Goal: Task Accomplishment & Management: Manage account settings

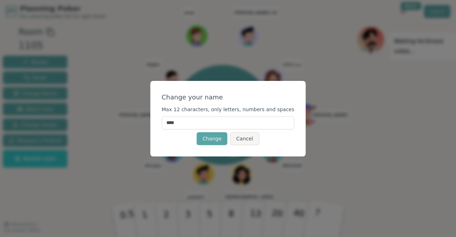
drag, startPoint x: 212, startPoint y: 122, endPoint x: 163, endPoint y: 128, distance: 49.6
click at [163, 128] on div "Change your name Max 12 characters, only letters, numbers and spaces **** Chang…" at bounding box center [228, 119] width 156 height 76
type input "*"
type input "**"
click at [217, 139] on button "Change" at bounding box center [212, 138] width 31 height 13
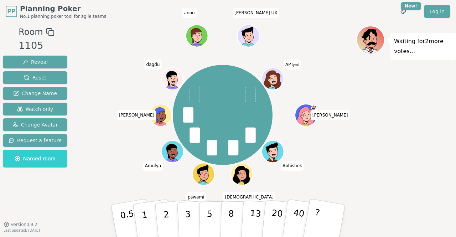
click at [276, 74] on icon at bounding box center [272, 80] width 17 height 19
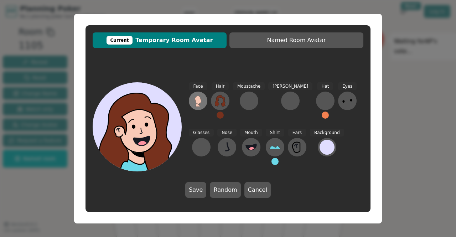
click at [204, 104] on button at bounding box center [198, 101] width 19 height 19
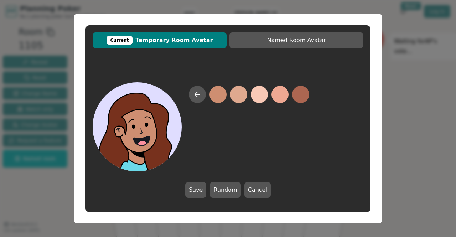
click at [224, 89] on button at bounding box center [218, 94] width 17 height 17
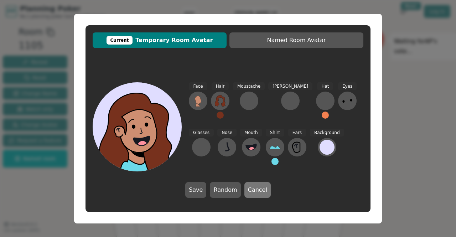
click at [255, 188] on button "Cancel" at bounding box center [258, 190] width 26 height 16
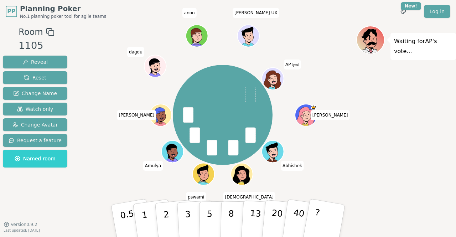
click at [275, 78] on icon at bounding box center [273, 78] width 21 height 2
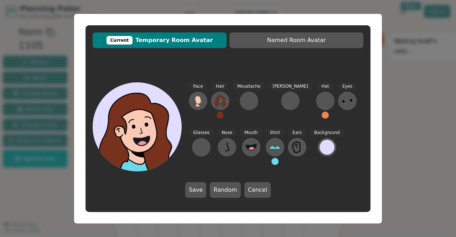
click at [173, 41] on span "Current Temporary Room Avatar" at bounding box center [159, 40] width 127 height 9
click at [133, 37] on div "Current" at bounding box center [120, 40] width 26 height 9
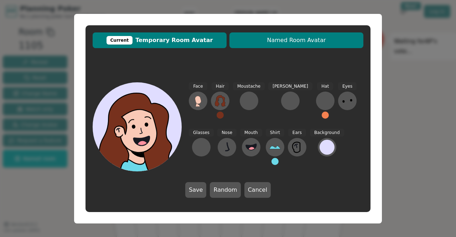
click at [293, 42] on span "Named Room Avatar" at bounding box center [296, 40] width 127 height 9
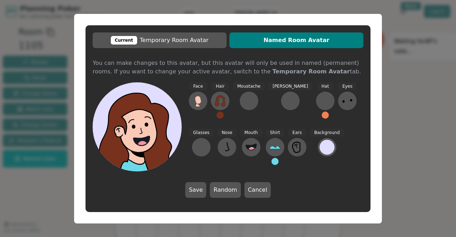
click at [293, 42] on span "Named Room Avatar" at bounding box center [296, 40] width 127 height 9
click at [247, 186] on button "Cancel" at bounding box center [258, 190] width 26 height 16
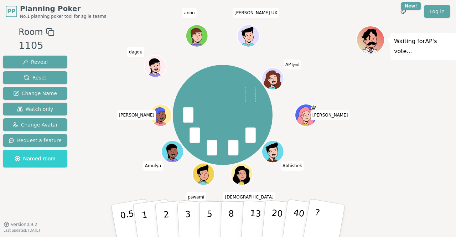
click at [273, 78] on icon at bounding box center [273, 78] width 21 height 2
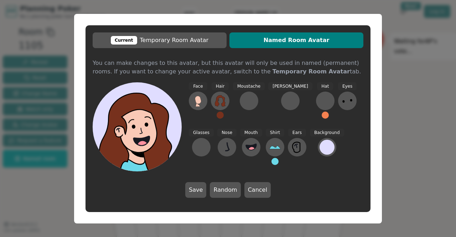
click at [122, 127] on icon at bounding box center [118, 131] width 8 height 11
click at [257, 195] on button "Cancel" at bounding box center [258, 190] width 26 height 16
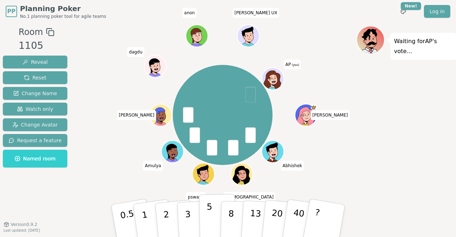
click at [216, 217] on button "5" at bounding box center [217, 221] width 37 height 54
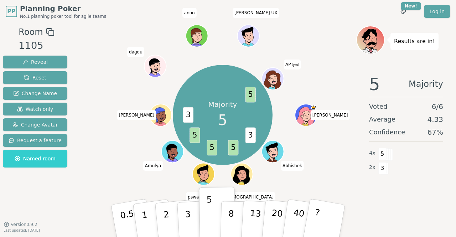
click at [272, 74] on icon at bounding box center [272, 80] width 17 height 19
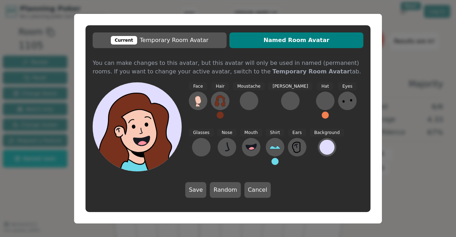
click at [292, 45] on button "Named Room Avatar" at bounding box center [297, 40] width 134 height 16
click at [285, 104] on div at bounding box center [290, 100] width 11 height 11
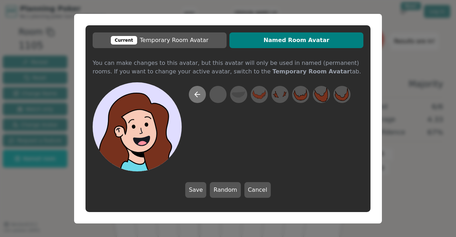
click at [195, 94] on icon at bounding box center [197, 94] width 5 height 0
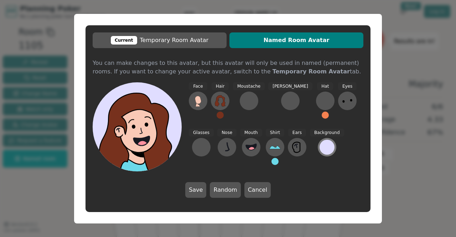
click at [320, 151] on div at bounding box center [327, 147] width 15 height 15
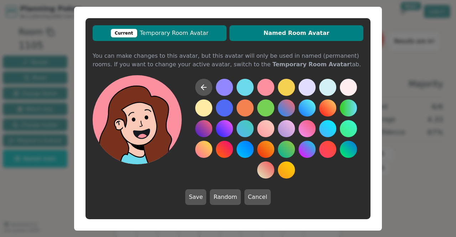
click at [146, 31] on span "Current Temporary Room Avatar" at bounding box center [159, 33] width 127 height 9
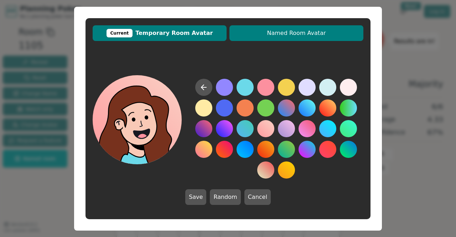
click at [278, 36] on span "Named Room Avatar" at bounding box center [296, 33] width 127 height 9
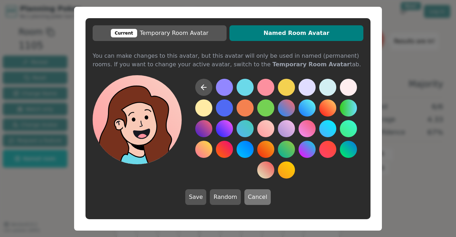
click at [255, 199] on button "Cancel" at bounding box center [258, 197] width 26 height 16
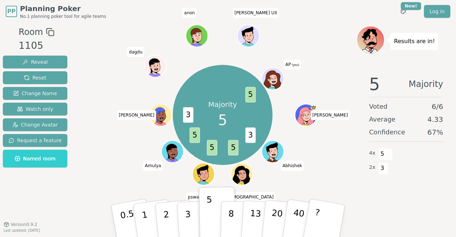
click at [375, 44] on icon at bounding box center [372, 44] width 10 height 4
click at [13, 9] on span "PP" at bounding box center [11, 11] width 10 height 11
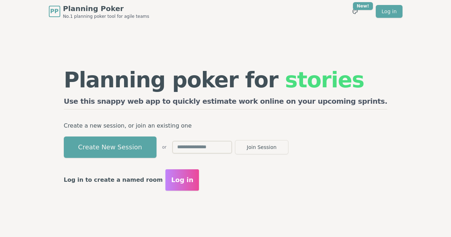
click at [193, 180] on span "Log in" at bounding box center [182, 180] width 22 height 10
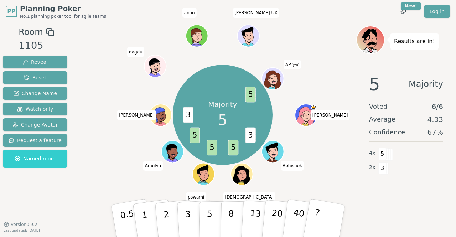
click at [271, 82] on icon at bounding box center [274, 82] width 11 height 4
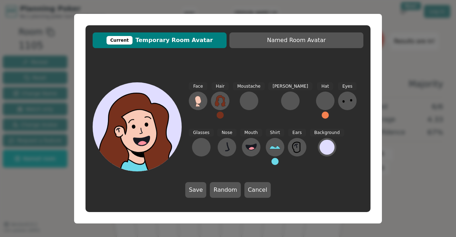
click at [381, 62] on div "Current Temporary Room Avatar Named Room Avatar Face Hair Moustache Beard Hat E…" at bounding box center [228, 119] width 308 height 210
click at [406, 60] on div "Current Temporary Room Avatar Named Room Avatar Face Hair Moustache Beard Hat E…" at bounding box center [228, 118] width 456 height 237
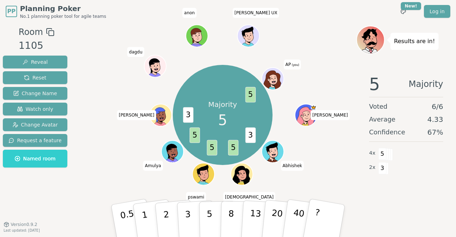
click at [370, 40] on icon at bounding box center [372, 43] width 10 height 7
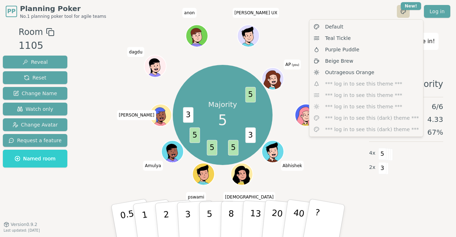
click at [410, 13] on html "PP Planning Poker No.1 planning poker tool for agile teams Toggle theme New! Lo…" at bounding box center [228, 118] width 456 height 237
click at [365, 6] on html "PP Planning Poker No.1 planning poker tool for agile teams Toggle theme New! Lo…" at bounding box center [228, 118] width 456 height 237
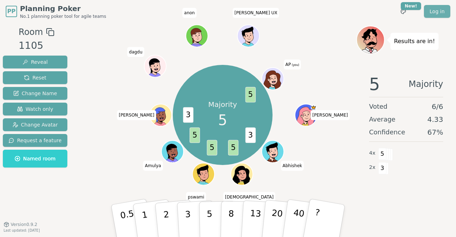
click at [437, 11] on link "Log in" at bounding box center [437, 11] width 26 height 13
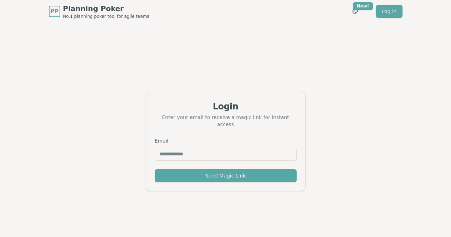
click at [237, 150] on input "Email" at bounding box center [226, 154] width 142 height 13
type input "**********"
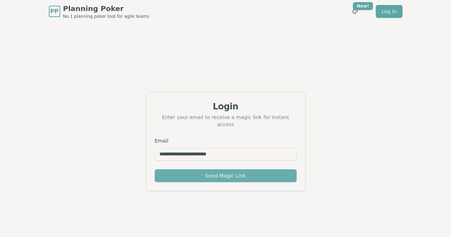
click at [236, 169] on button "Send Magic Link" at bounding box center [226, 175] width 142 height 13
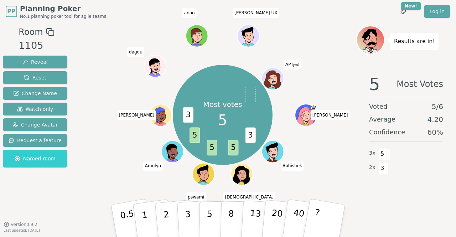
click at [270, 74] on icon at bounding box center [272, 80] width 17 height 19
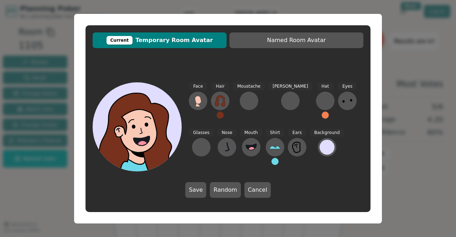
click at [148, 133] on div at bounding box center [140, 155] width 89 height 80
drag, startPoint x: 148, startPoint y: 133, endPoint x: 132, endPoint y: 123, distance: 18.4
click at [132, 123] on icon at bounding box center [140, 126] width 89 height 10
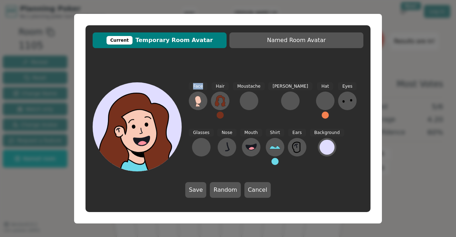
click at [132, 123] on icon at bounding box center [140, 126] width 89 height 10
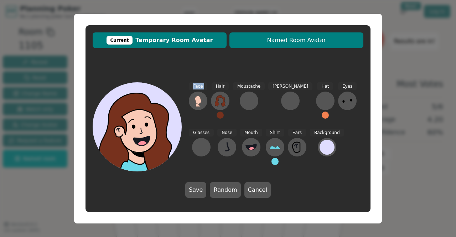
click at [268, 41] on span "Named Room Avatar" at bounding box center [296, 40] width 127 height 9
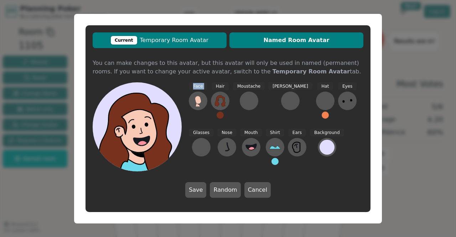
click at [201, 36] on span "Current Temporary Room Avatar" at bounding box center [159, 40] width 127 height 9
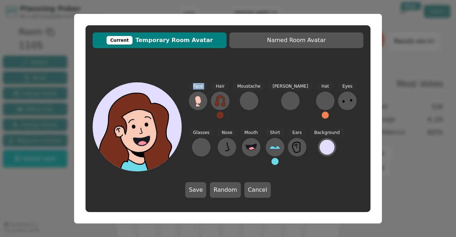
click at [133, 42] on div "Current" at bounding box center [120, 40] width 26 height 9
click at [227, 189] on button "Random" at bounding box center [225, 190] width 31 height 16
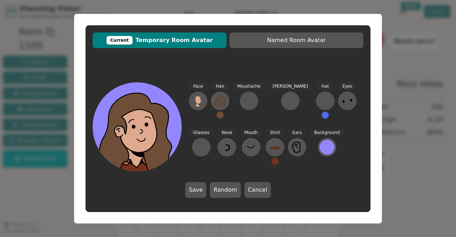
click at [210, 186] on div "Save Random Cancel" at bounding box center [228, 190] width 86 height 16
click at [263, 189] on button "Cancel" at bounding box center [258, 190] width 26 height 16
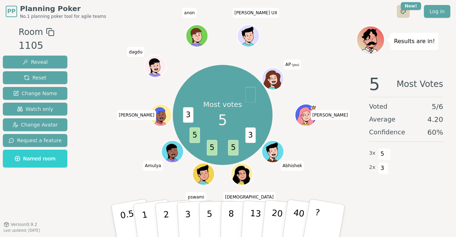
click at [406, 14] on html "PP Planning Poker No.1 planning poker tool for agile teams Toggle theme New! Lo…" at bounding box center [228, 118] width 456 height 237
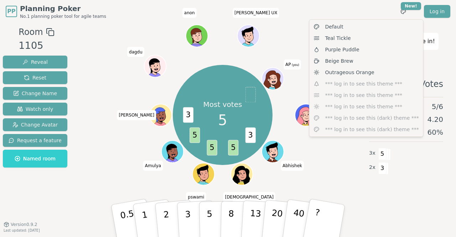
click at [375, 12] on html "PP Planning Poker No.1 planning poker tool for agile teams Toggle theme New! Lo…" at bounding box center [228, 118] width 456 height 237
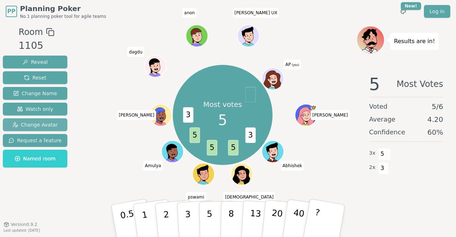
click at [46, 122] on span "Change Avatar" at bounding box center [35, 124] width 46 height 7
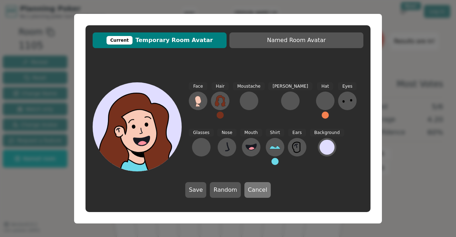
click at [251, 188] on button "Cancel" at bounding box center [258, 190] width 26 height 16
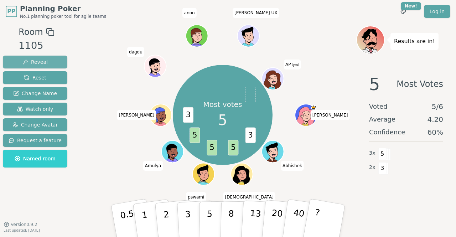
click at [42, 65] on span "Reveal" at bounding box center [34, 61] width 25 height 7
click at [43, 64] on span "Reveal" at bounding box center [34, 61] width 25 height 7
click at [280, 58] on img at bounding box center [278, 59] width 9 height 7
click at [47, 72] on button "Reset" at bounding box center [35, 77] width 65 height 13
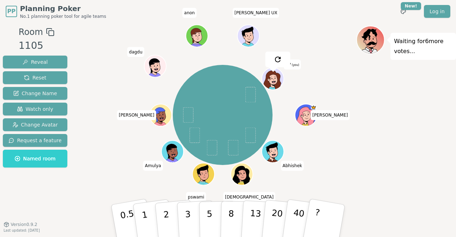
click at [282, 66] on div at bounding box center [278, 59] width 25 height 16
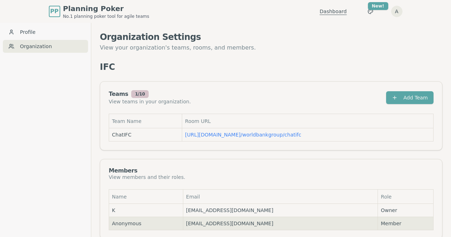
click at [347, 14] on link "Dashboard" at bounding box center [333, 11] width 27 height 7
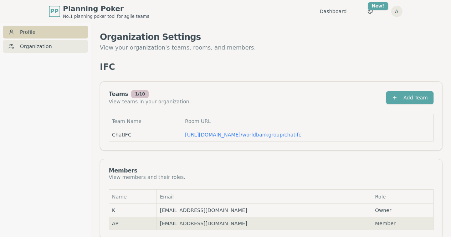
click at [47, 31] on link "Profile" at bounding box center [45, 32] width 85 height 13
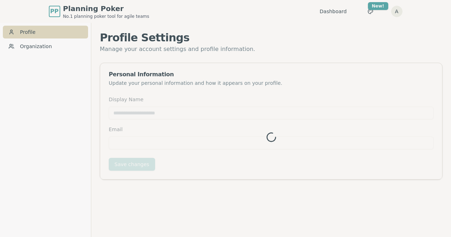
type input "**"
type input "**********"
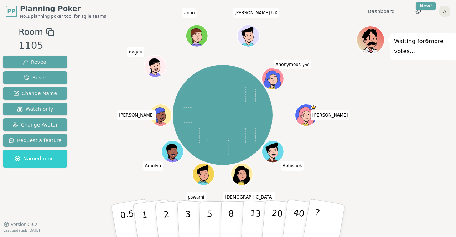
click at [443, 12] on html "PP Planning Poker No.1 planning poker tool for agile teams Dashboard Toggle the…" at bounding box center [228, 118] width 456 height 237
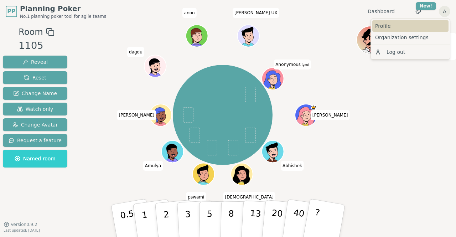
click at [420, 29] on link "Profile" at bounding box center [411, 25] width 76 height 11
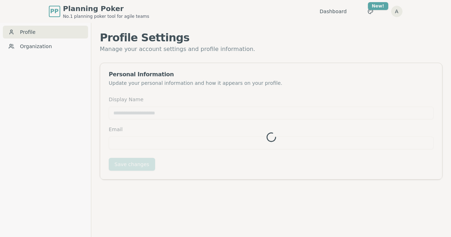
type input "*********"
type input "**********"
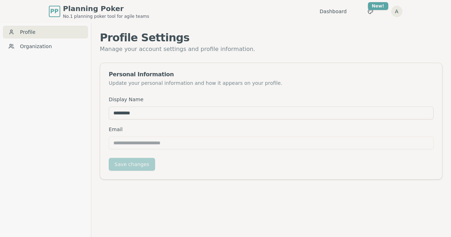
click at [157, 114] on input "*********" at bounding box center [271, 113] width 325 height 13
drag, startPoint x: 157, startPoint y: 114, endPoint x: 97, endPoint y: 118, distance: 60.0
click at [97, 118] on main "**********" at bounding box center [271, 105] width 360 height 165
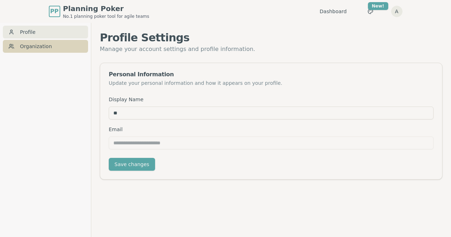
type input "**"
click at [51, 48] on link "Organization" at bounding box center [45, 46] width 85 height 13
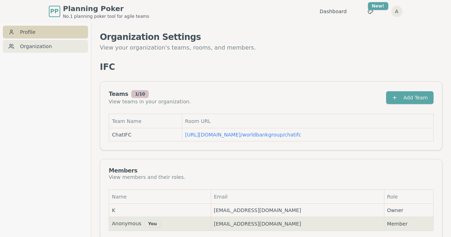
click at [49, 32] on link "Profile" at bounding box center [45, 32] width 85 height 13
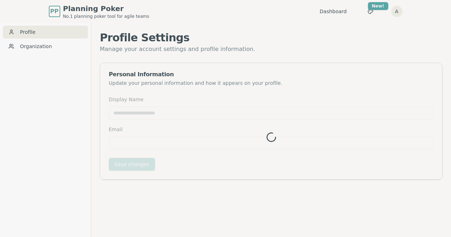
type input "*********"
type input "**********"
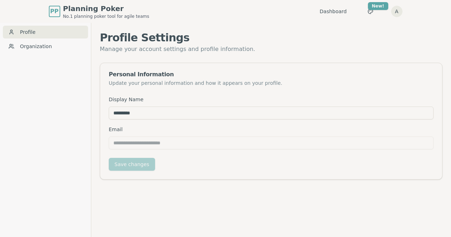
drag, startPoint x: 148, startPoint y: 117, endPoint x: 89, endPoint y: 118, distance: 59.6
click at [89, 118] on div "**********" at bounding box center [225, 141] width 451 height 237
type input "**"
click at [129, 166] on button "Save changes" at bounding box center [132, 164] width 46 height 13
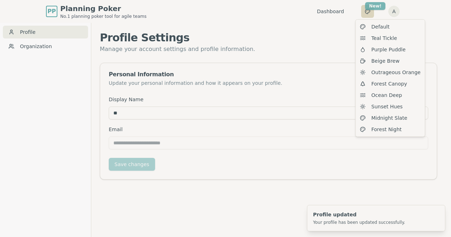
click at [417, 9] on html "**********" at bounding box center [225, 130] width 451 height 260
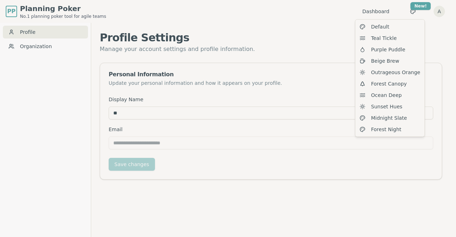
click at [330, 58] on html "**********" at bounding box center [228, 130] width 456 height 260
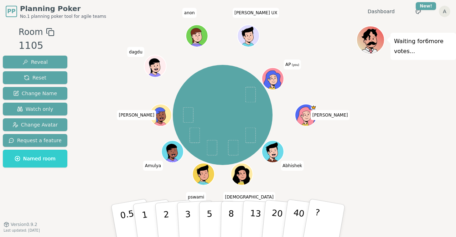
drag, startPoint x: 274, startPoint y: 77, endPoint x: 410, endPoint y: 90, distance: 136.5
click at [410, 90] on div "Waiting for 6 more votes..." at bounding box center [406, 124] width 100 height 196
click at [276, 79] on div at bounding box center [273, 85] width 21 height 19
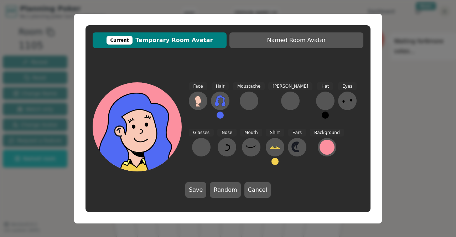
click at [134, 132] on div at bounding box center [140, 155] width 89 height 80
click at [160, 42] on span "Current Temporary Room Avatar" at bounding box center [159, 40] width 127 height 9
click at [130, 43] on div "Current" at bounding box center [120, 40] width 26 height 9
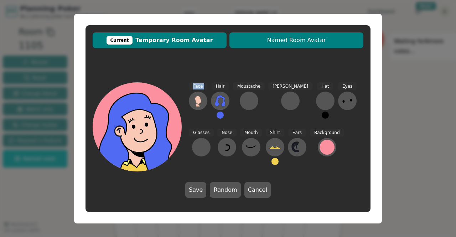
click at [281, 41] on span "Named Room Avatar" at bounding box center [296, 40] width 127 height 9
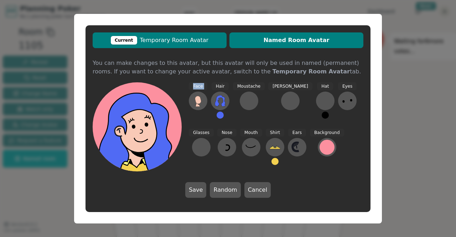
click at [201, 40] on span "Current Temporary Room Avatar" at bounding box center [159, 40] width 127 height 9
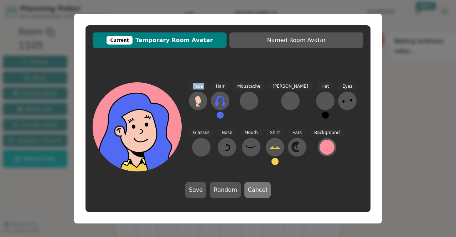
click at [256, 194] on button "Cancel" at bounding box center [258, 190] width 26 height 16
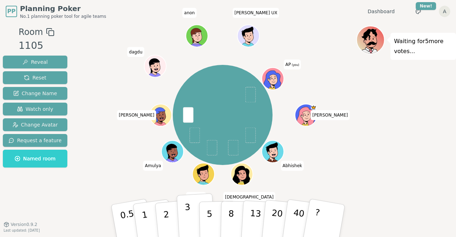
click at [191, 215] on button "3" at bounding box center [196, 221] width 39 height 56
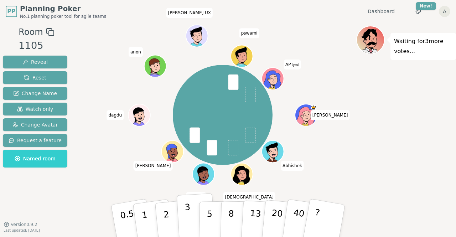
click at [186, 214] on p "3" at bounding box center [189, 221] width 8 height 39
click at [186, 210] on p "3" at bounding box center [189, 221] width 8 height 39
click at [189, 215] on p "3" at bounding box center [189, 221] width 8 height 39
click at [190, 216] on button "3" at bounding box center [196, 221] width 39 height 56
